Goal: Task Accomplishment & Management: Manage account settings

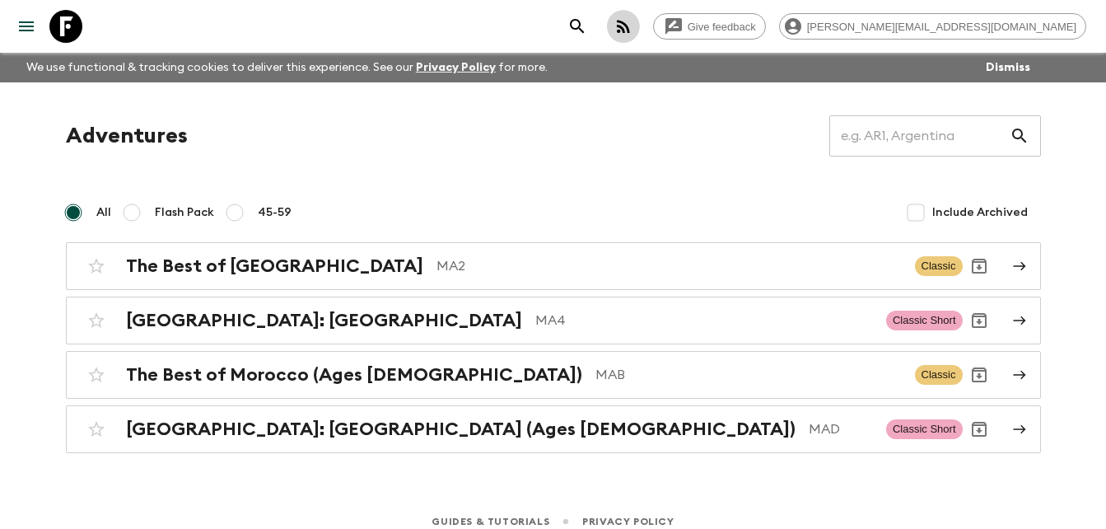
click at [634, 26] on icon "button" at bounding box center [624, 26] width 20 height 20
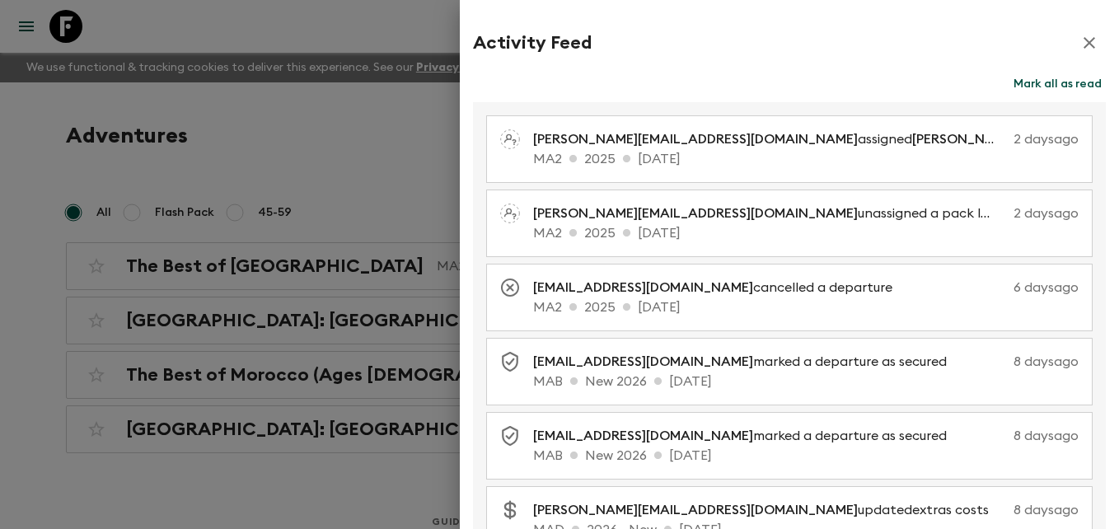
click at [1083, 41] on icon "button" at bounding box center [1089, 43] width 12 height 12
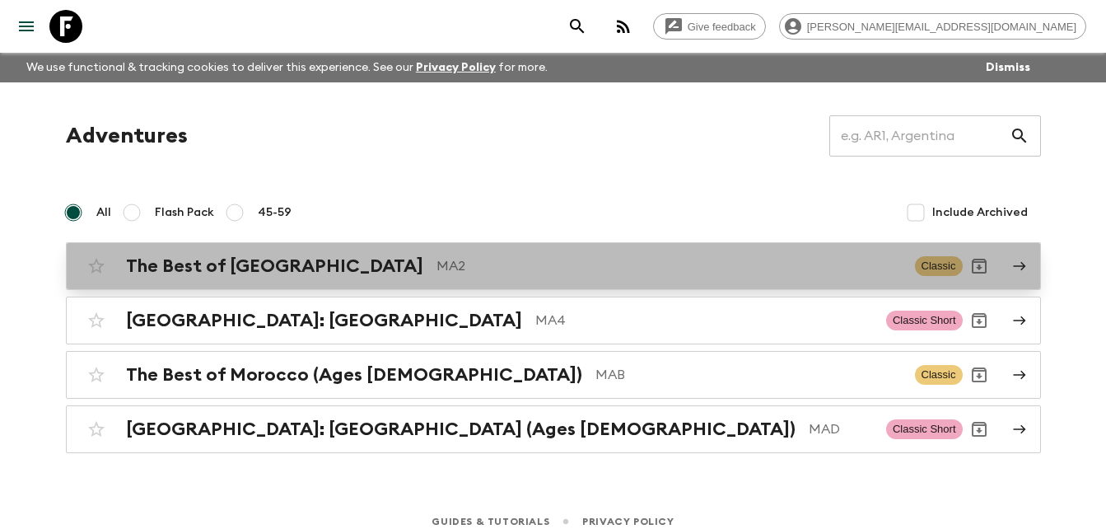
click at [437, 270] on p "MA2" at bounding box center [670, 266] width 466 height 20
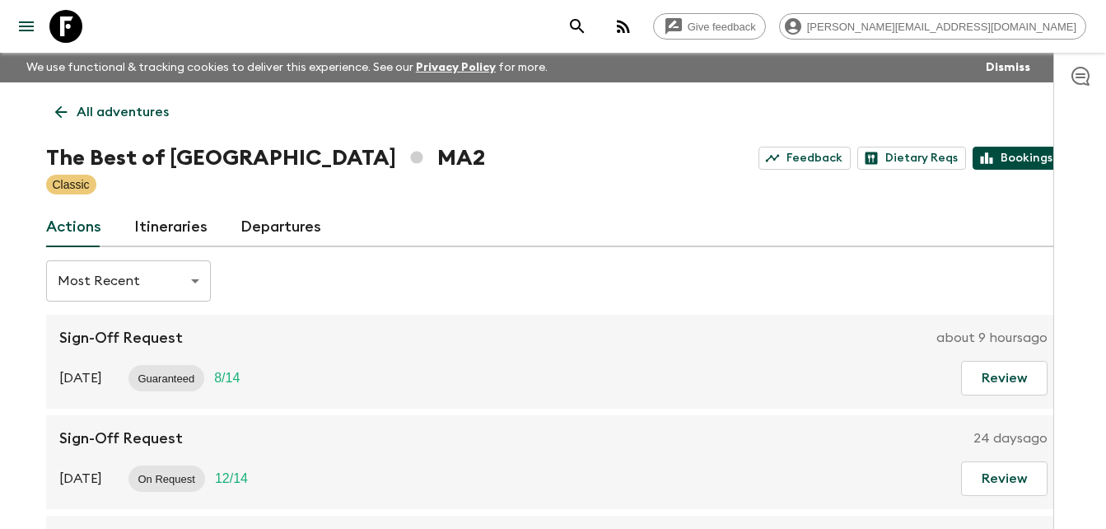
click at [1031, 157] on link "Bookings" at bounding box center [1017, 158] width 88 height 23
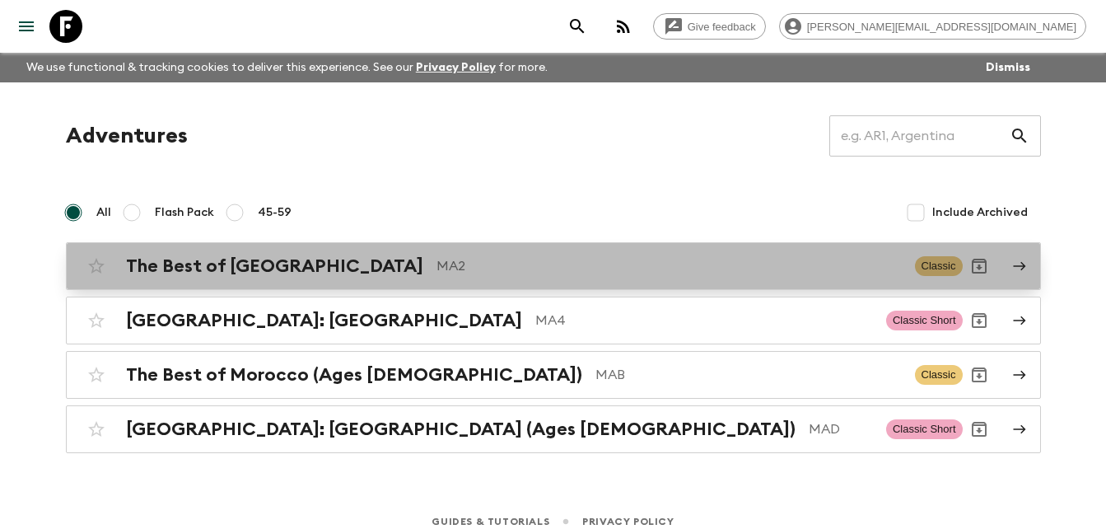
click at [274, 258] on h2 "The Best of [GEOGRAPHIC_DATA]" at bounding box center [274, 265] width 297 height 21
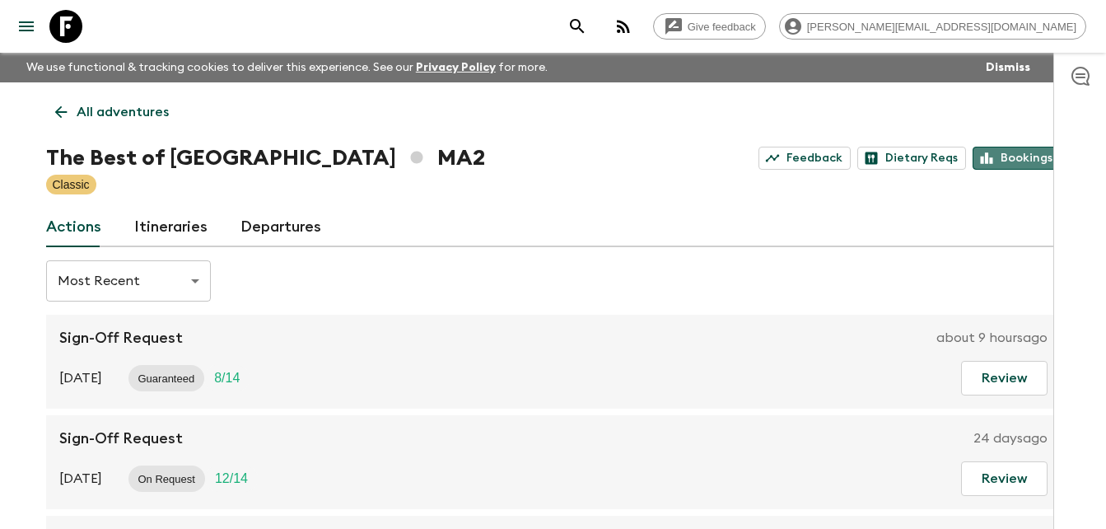
click at [1019, 159] on link "Bookings" at bounding box center [1017, 158] width 88 height 23
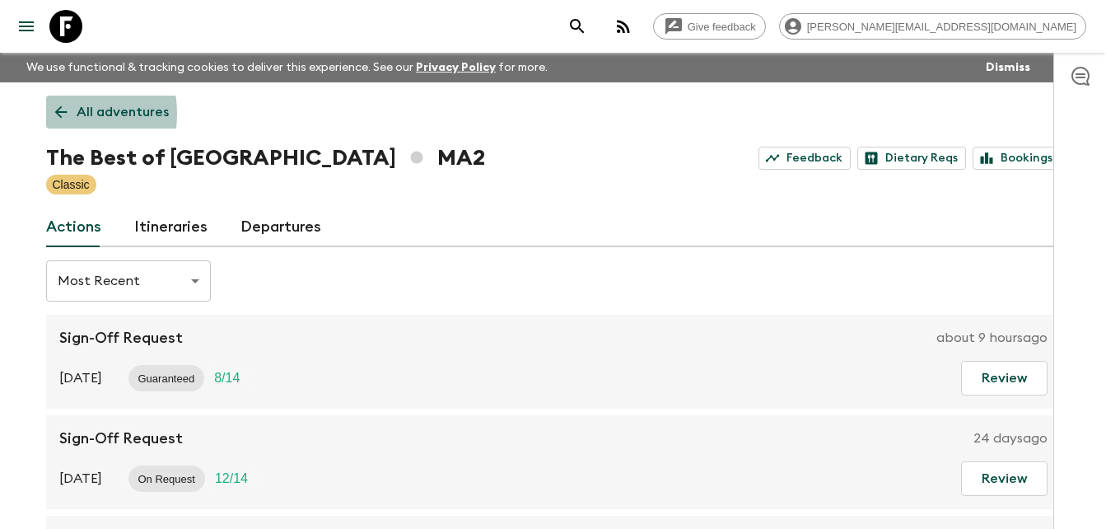
click at [57, 114] on icon at bounding box center [60, 112] width 12 height 12
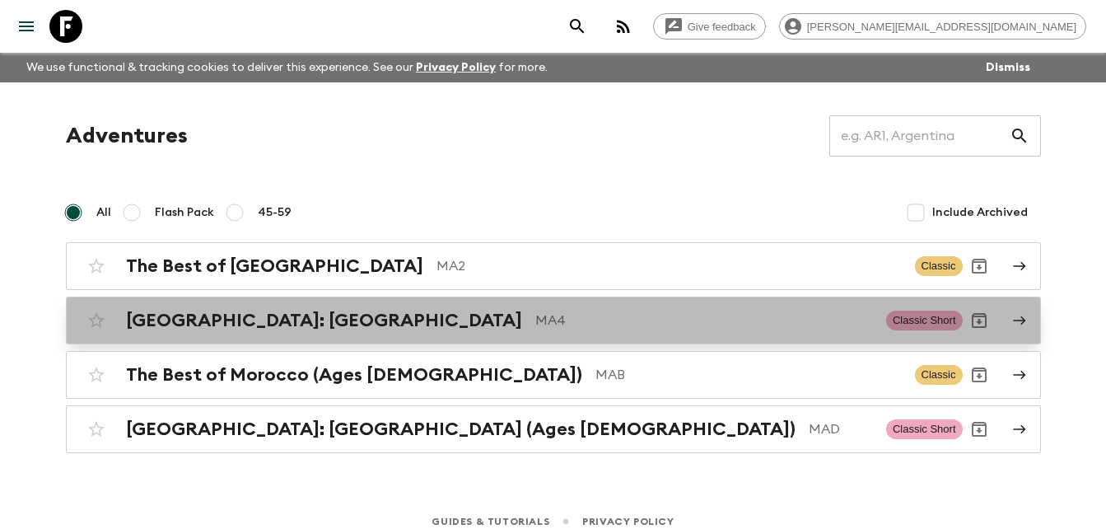
click at [278, 318] on h2 "[GEOGRAPHIC_DATA]: [GEOGRAPHIC_DATA]" at bounding box center [324, 320] width 396 height 21
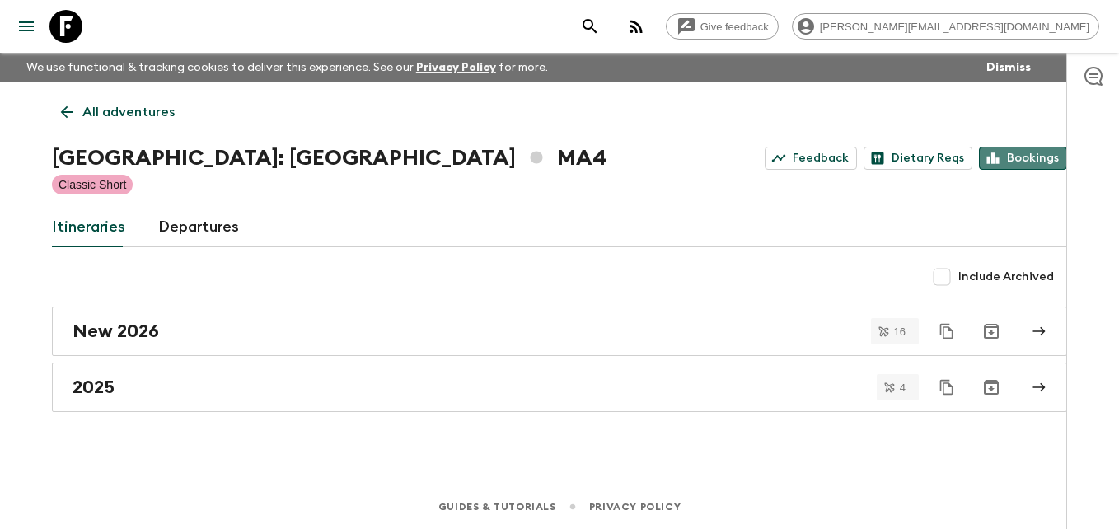
click at [1032, 158] on link "Bookings" at bounding box center [1023, 158] width 88 height 23
click at [1046, 157] on link "Bookings" at bounding box center [1023, 158] width 88 height 23
click at [1039, 153] on link "Bookings" at bounding box center [1023, 158] width 88 height 23
click at [835, 156] on link "Feedback" at bounding box center [811, 158] width 92 height 23
click at [1033, 156] on link "Bookings" at bounding box center [1023, 158] width 88 height 23
